Goal: Navigation & Orientation: Find specific page/section

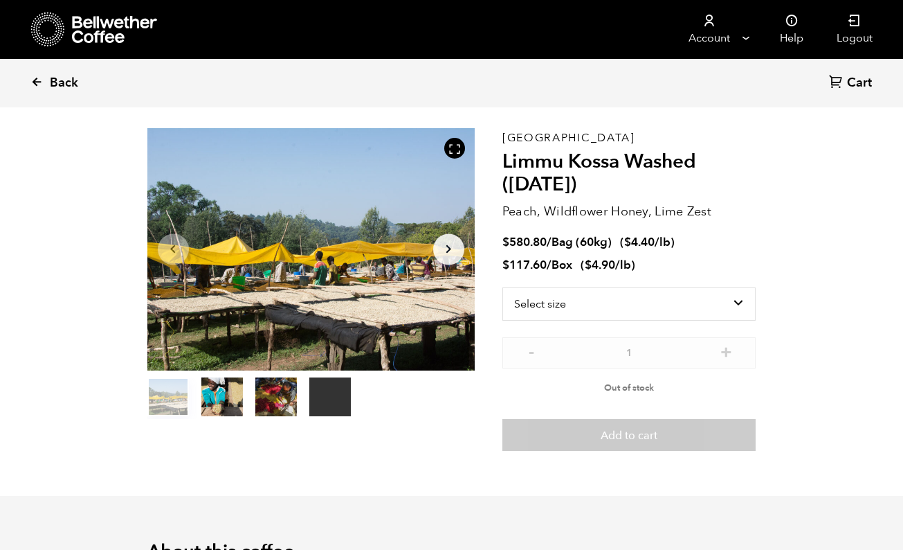
drag, startPoint x: 0, startPoint y: 0, endPoint x: 35, endPoint y: 77, distance: 84.5
click at [35, 77] on icon at bounding box center [36, 81] width 12 height 12
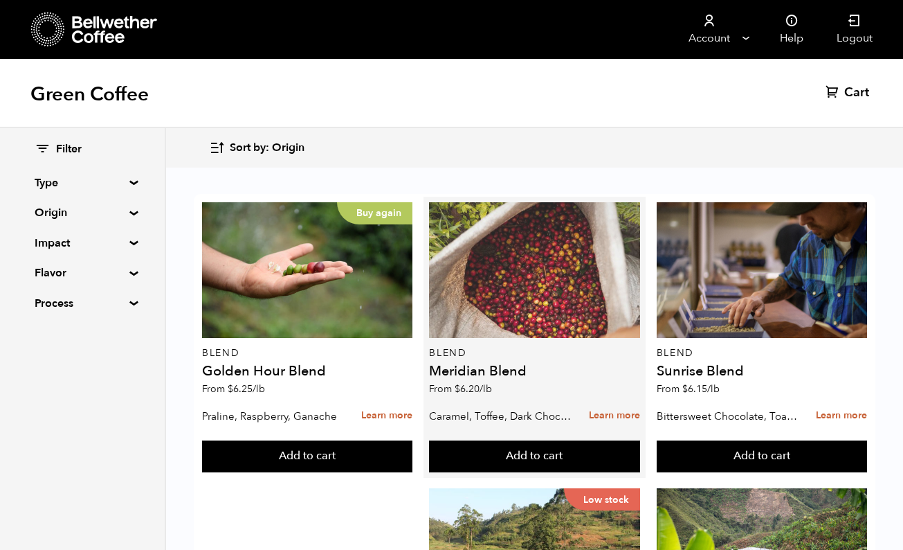
click at [517, 300] on div at bounding box center [534, 270] width 210 height 136
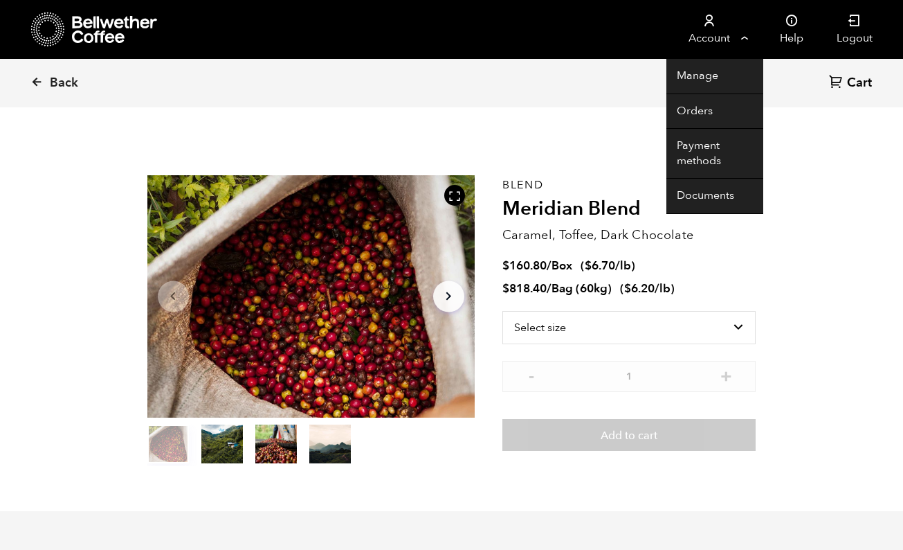
click at [743, 39] on link "Account" at bounding box center [709, 29] width 85 height 59
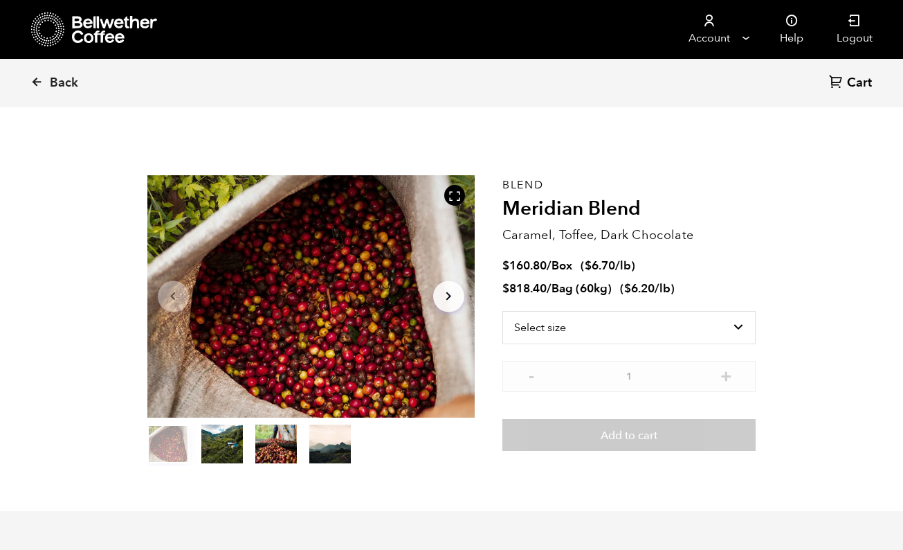
scroll to position [602, 592]
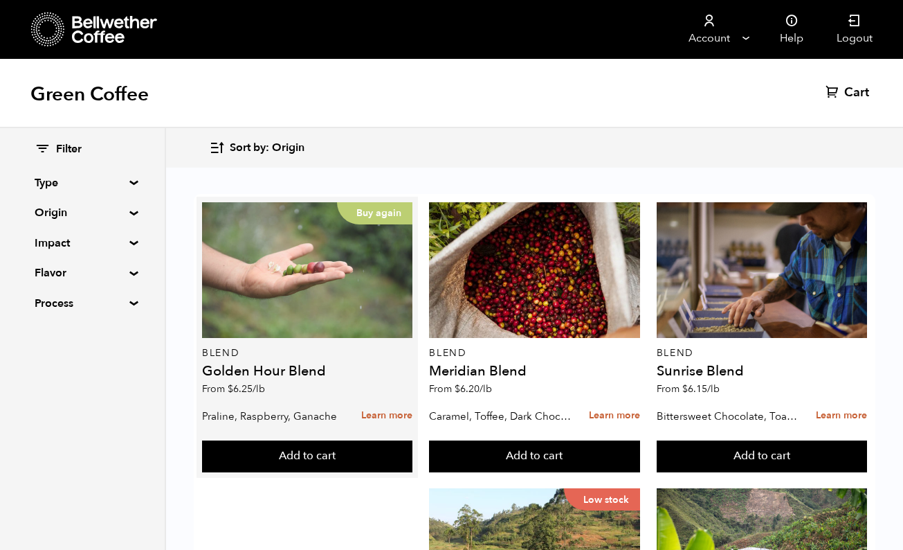
scroll to position [46, 0]
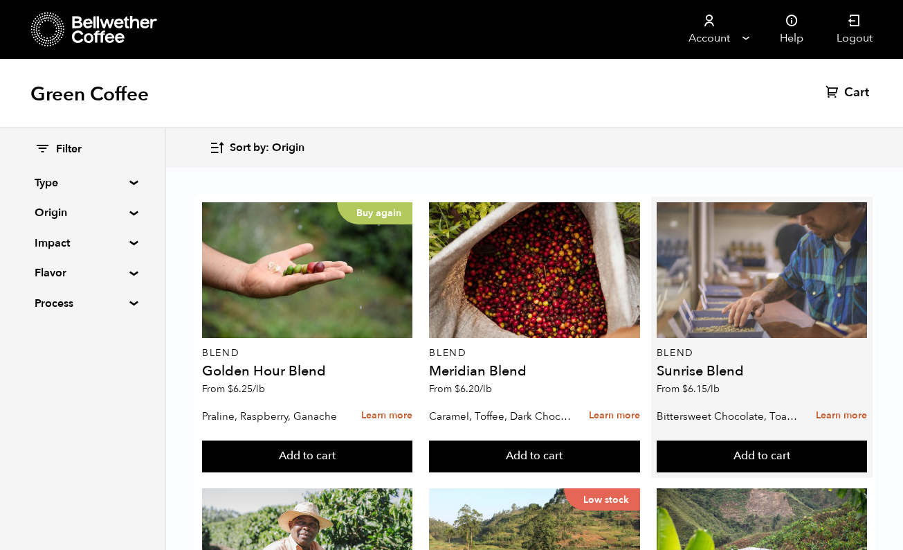
click at [720, 242] on div at bounding box center [762, 270] width 210 height 136
